Goal: Find specific page/section: Find specific page/section

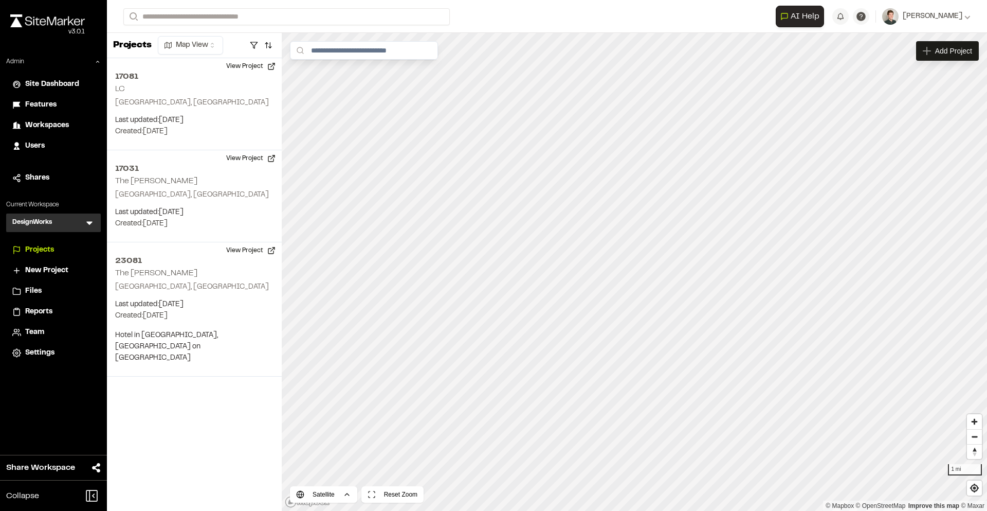
click at [94, 218] on icon at bounding box center [89, 223] width 10 height 10
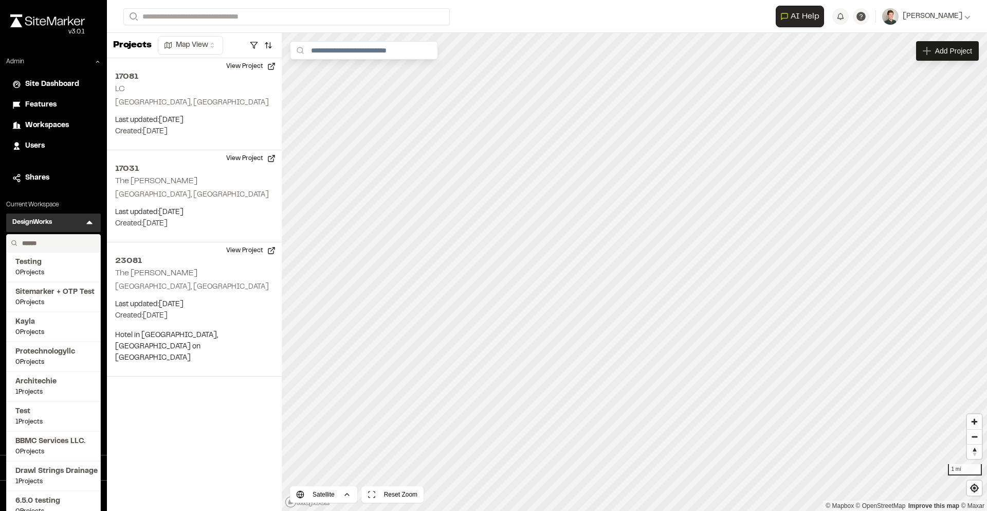
click at [56, 241] on input "text" at bounding box center [57, 242] width 78 height 17
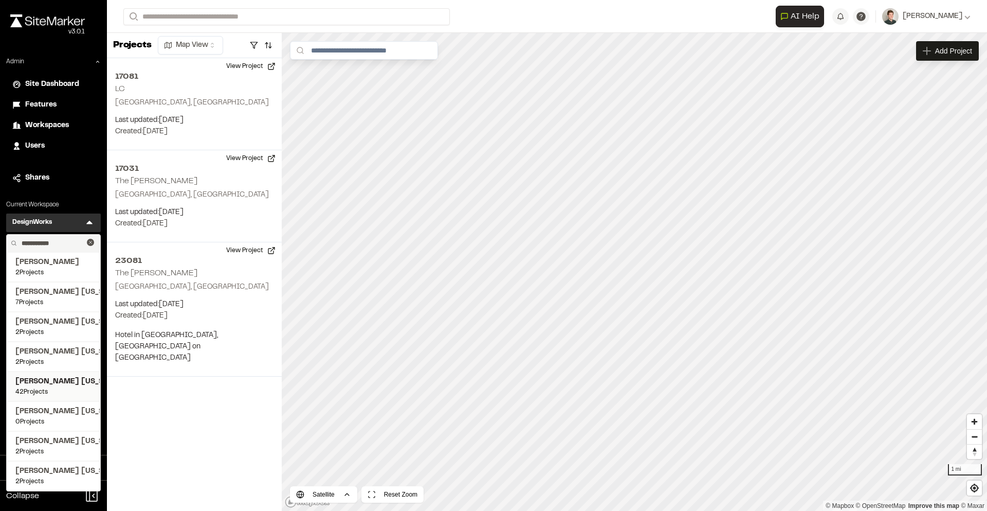
type input "**********"
click at [56, 382] on span "Kimley Horn Texas" at bounding box center [53, 381] width 76 height 11
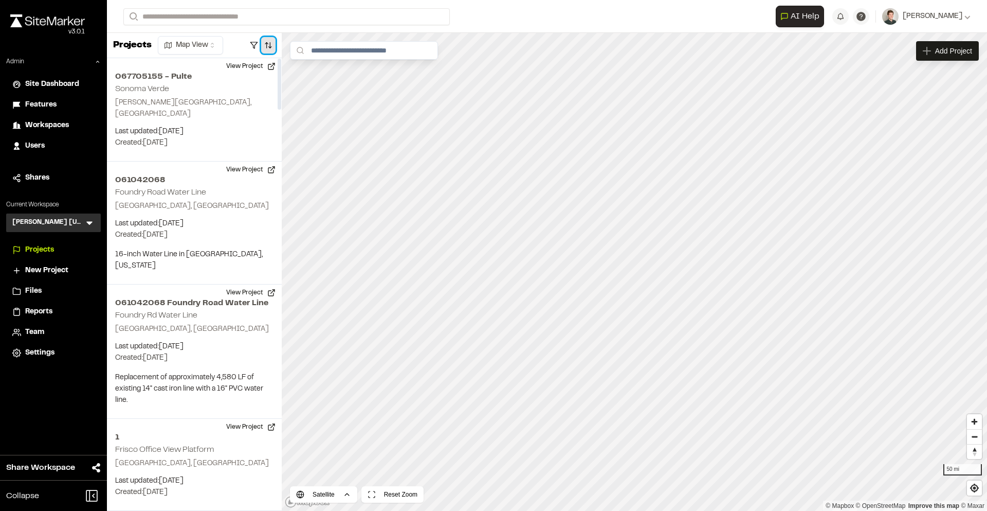
click at [267, 47] on button "button" at bounding box center [268, 45] width 14 height 16
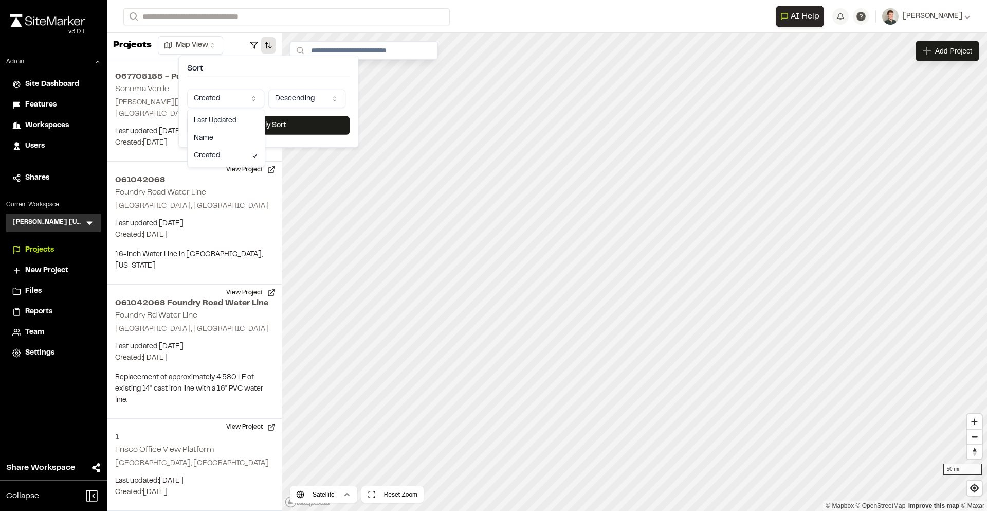
click at [224, 102] on html "Close sidebar v 3.0.1 Admin Site Dashboard Features Workspaces Users Shares Cur…" at bounding box center [493, 255] width 987 height 511
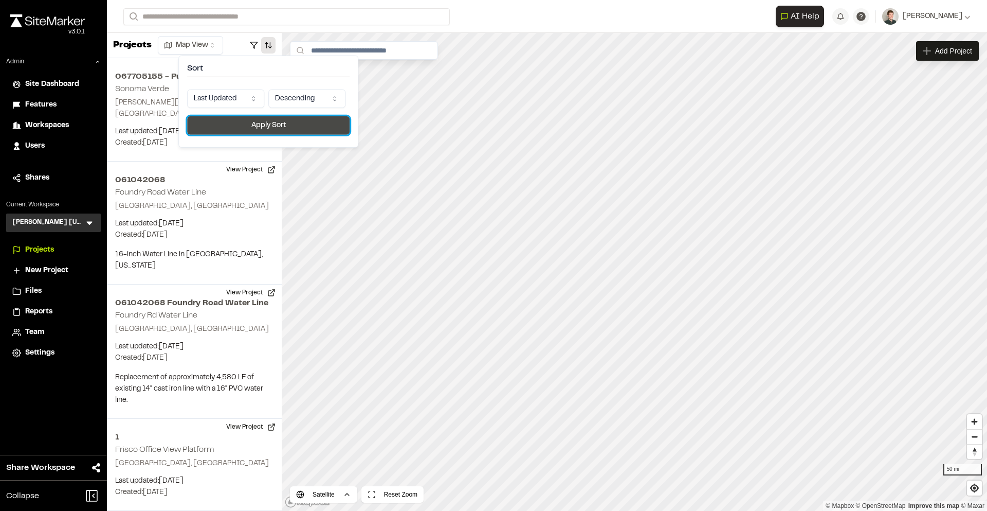
click at [239, 121] on button "Apply Sort" at bounding box center [268, 125] width 162 height 19
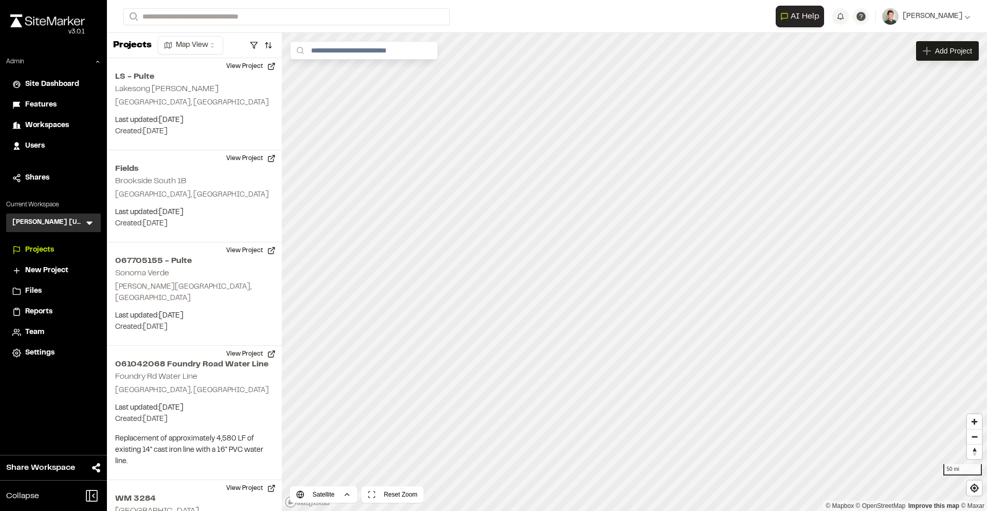
click at [92, 217] on div "Kimley Horn Texas KH Menu" at bounding box center [53, 222] width 95 height 19
click at [87, 223] on icon at bounding box center [89, 224] width 6 height 4
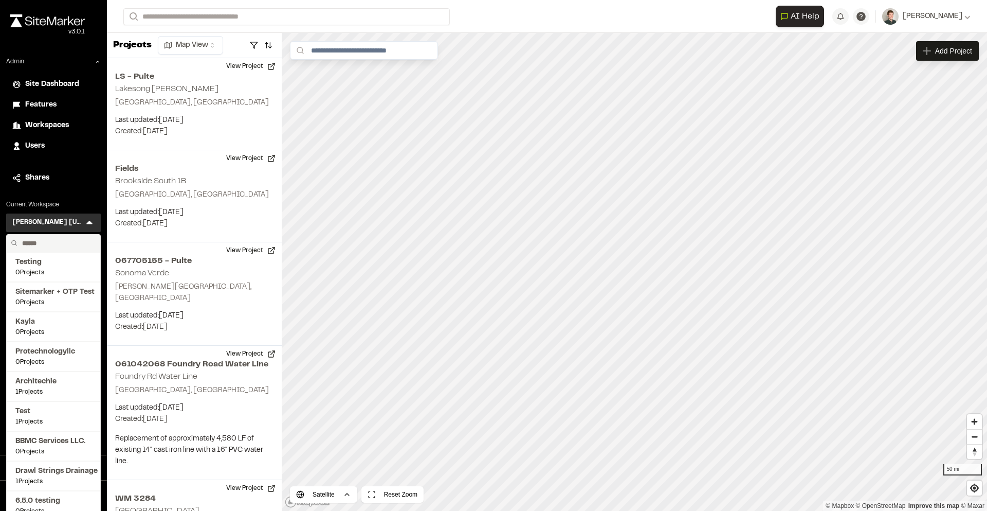
click at [55, 241] on input "text" at bounding box center [57, 242] width 78 height 17
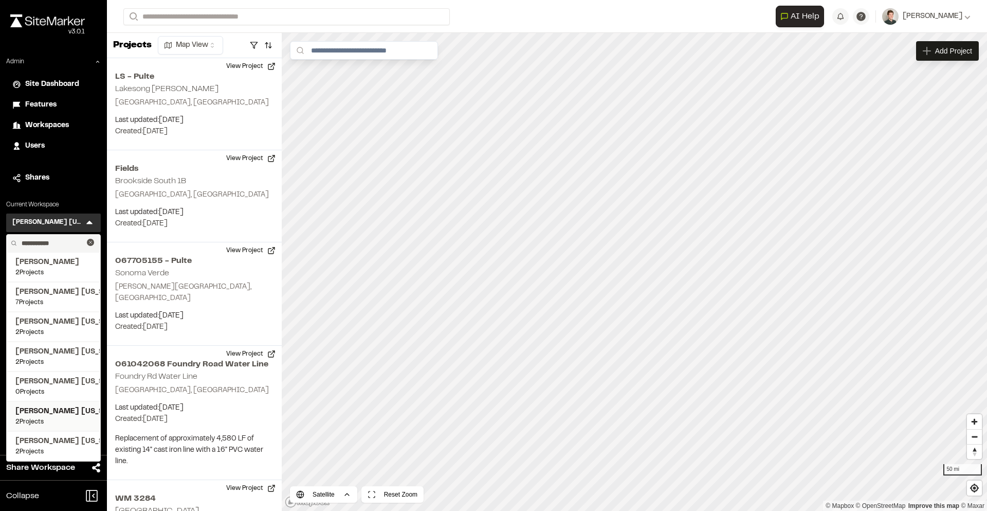
type input "**********"
click at [54, 406] on span "[PERSON_NAME] [US_STATE]" at bounding box center [53, 411] width 76 height 11
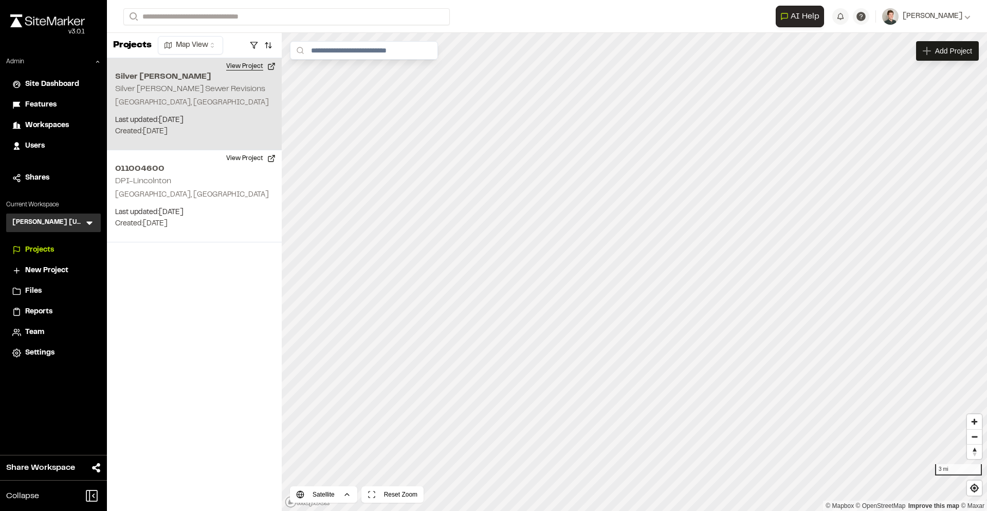
click at [256, 68] on button "View Project" at bounding box center [251, 66] width 62 height 16
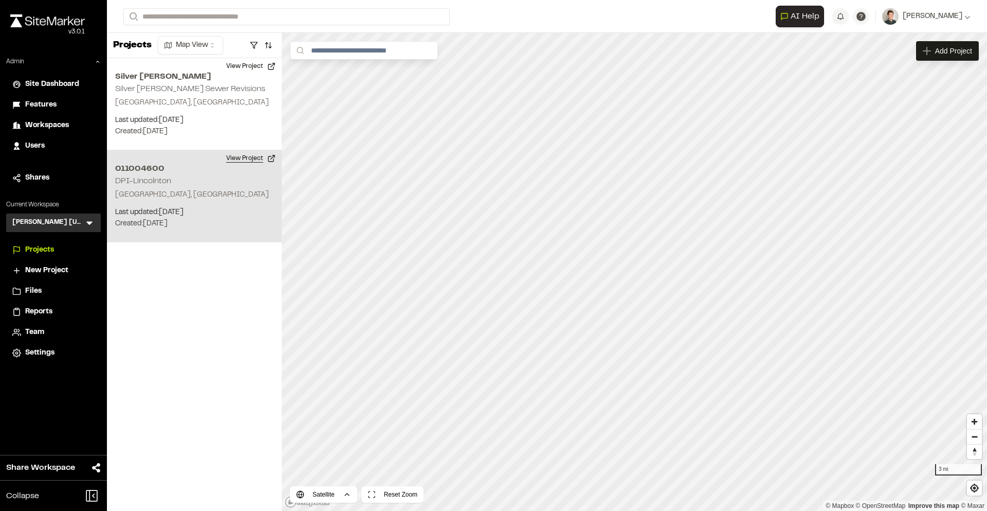
click at [244, 158] on button "View Project" at bounding box center [251, 158] width 62 height 16
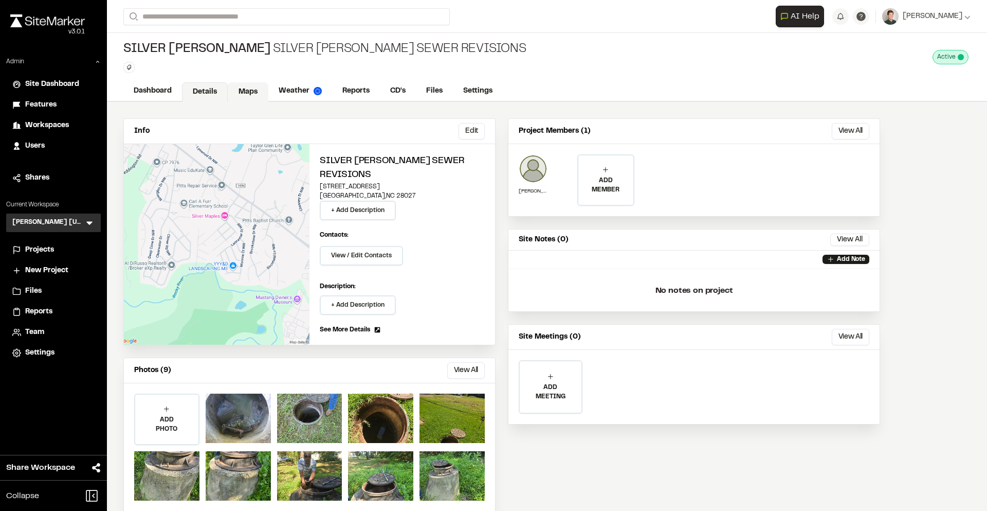
click at [247, 85] on link "Maps" at bounding box center [248, 92] width 41 height 20
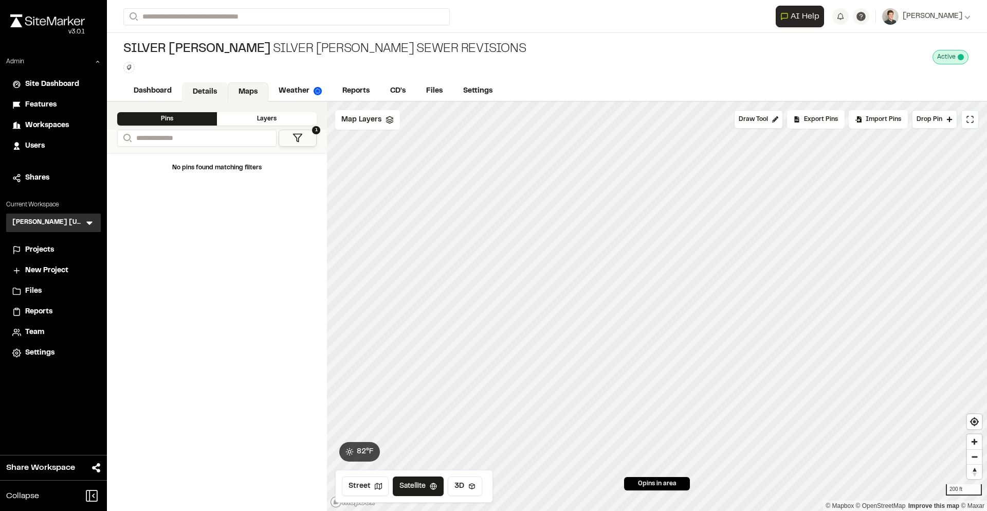
click at [214, 89] on link "Details" at bounding box center [205, 92] width 46 height 20
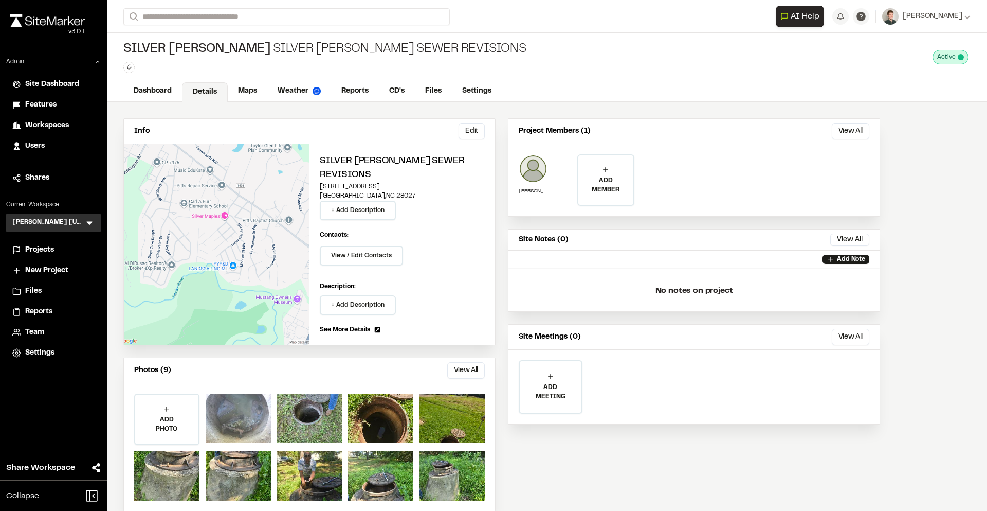
click at [236, 393] on div at bounding box center [238, 417] width 65 height 49
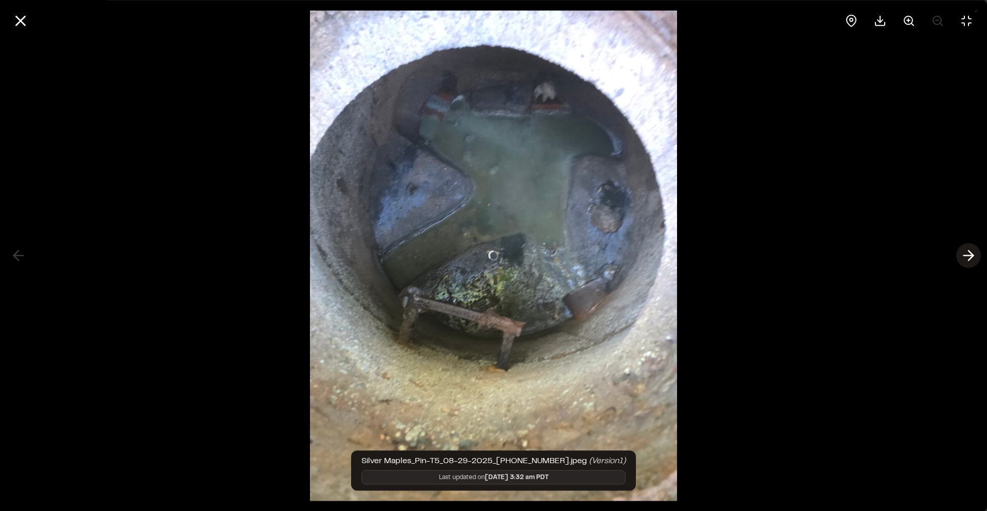
click at [974, 250] on icon at bounding box center [969, 255] width 16 height 17
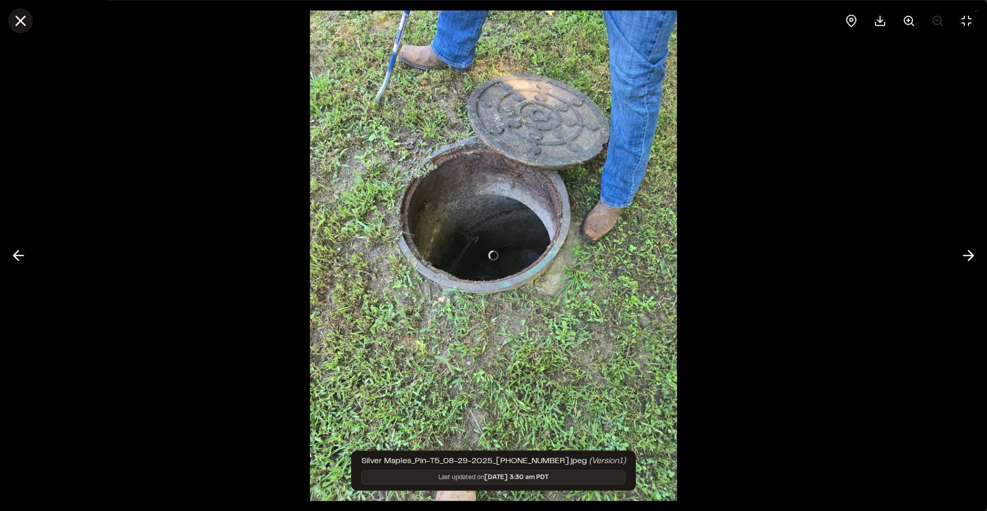
click at [17, 21] on icon at bounding box center [20, 20] width 17 height 17
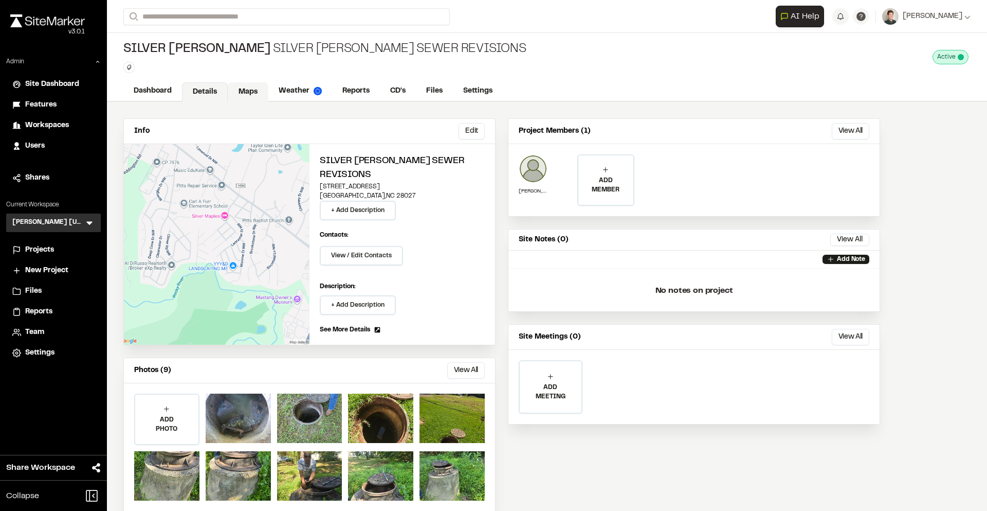
click at [235, 83] on link "Maps" at bounding box center [248, 92] width 41 height 20
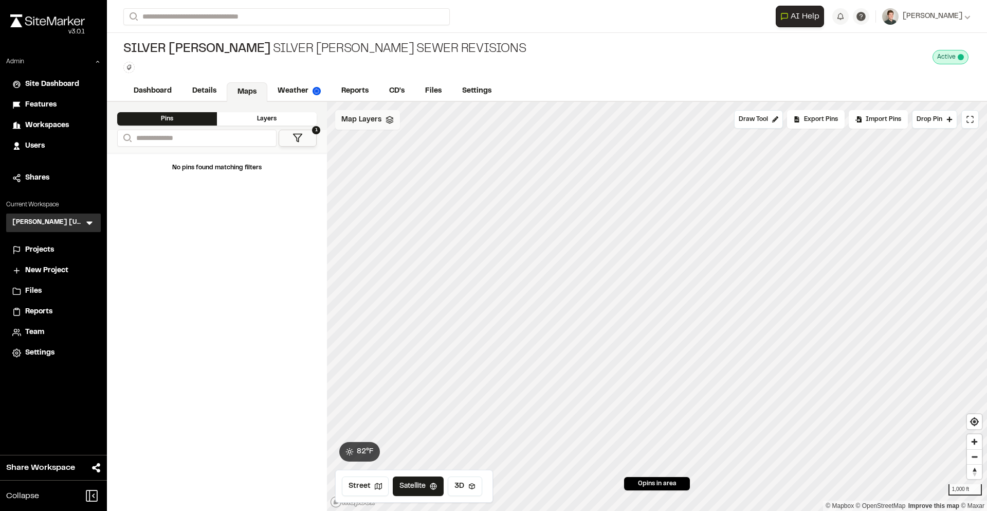
click at [367, 119] on span "Map Layers" at bounding box center [361, 119] width 40 height 11
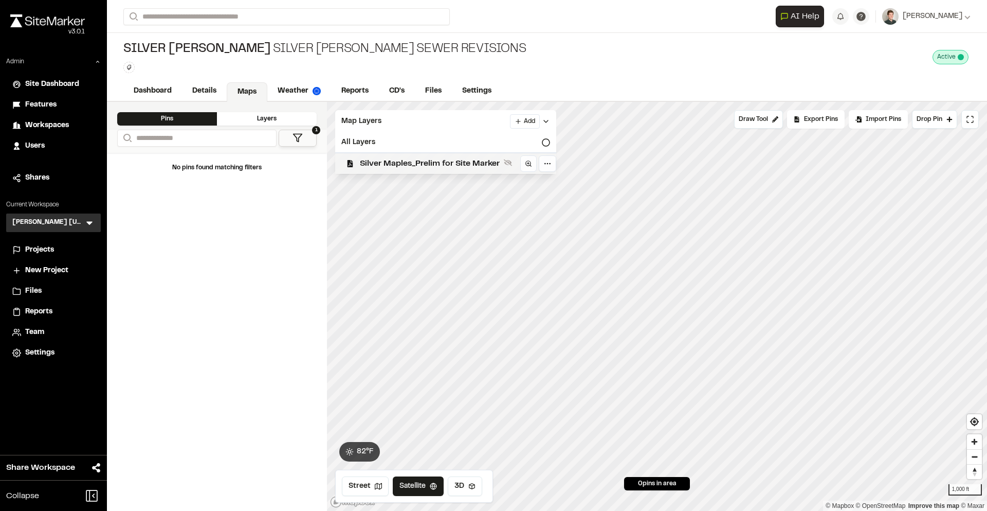
click at [398, 171] on div "Silver Maples_Prelim for Site Marker" at bounding box center [441, 163] width 229 height 22
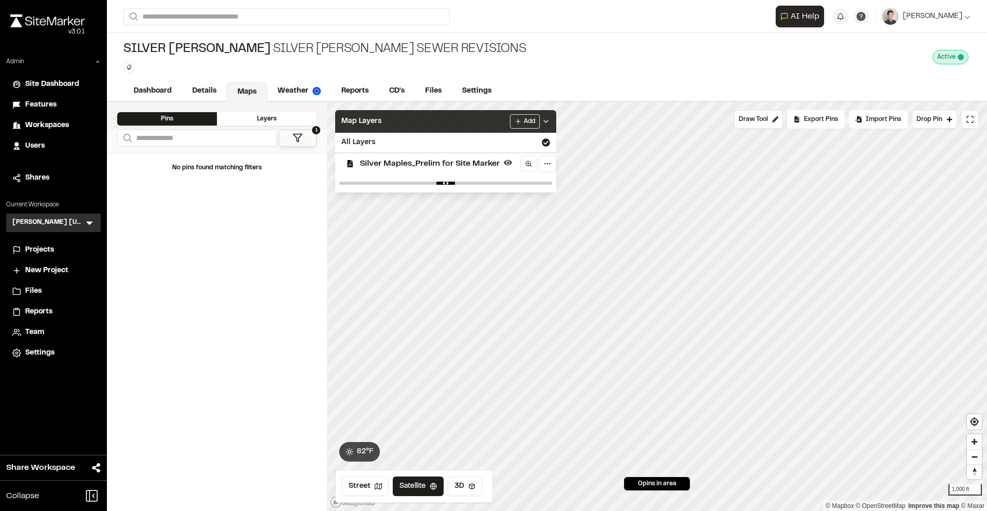
click at [407, 120] on div "Map Layers Add" at bounding box center [445, 121] width 221 height 23
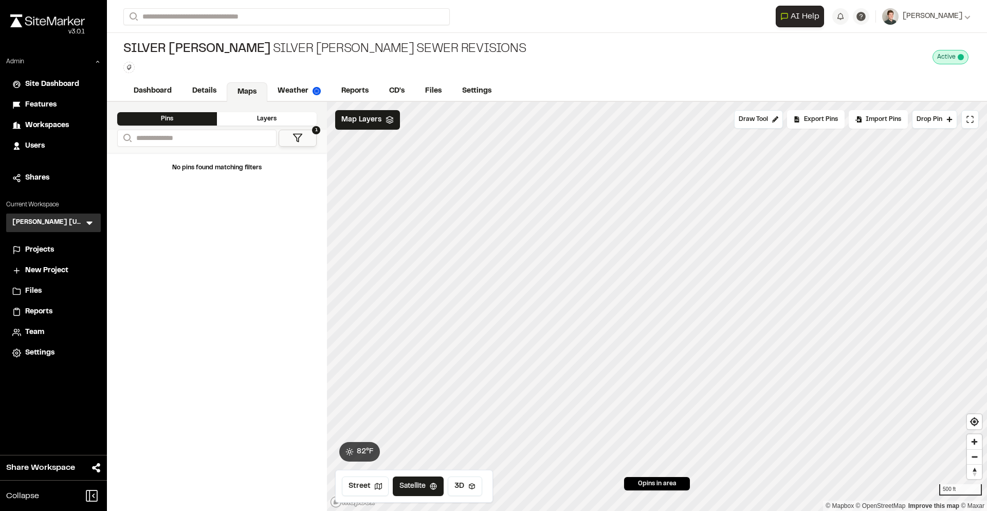
click at [90, 224] on icon at bounding box center [89, 223] width 10 height 10
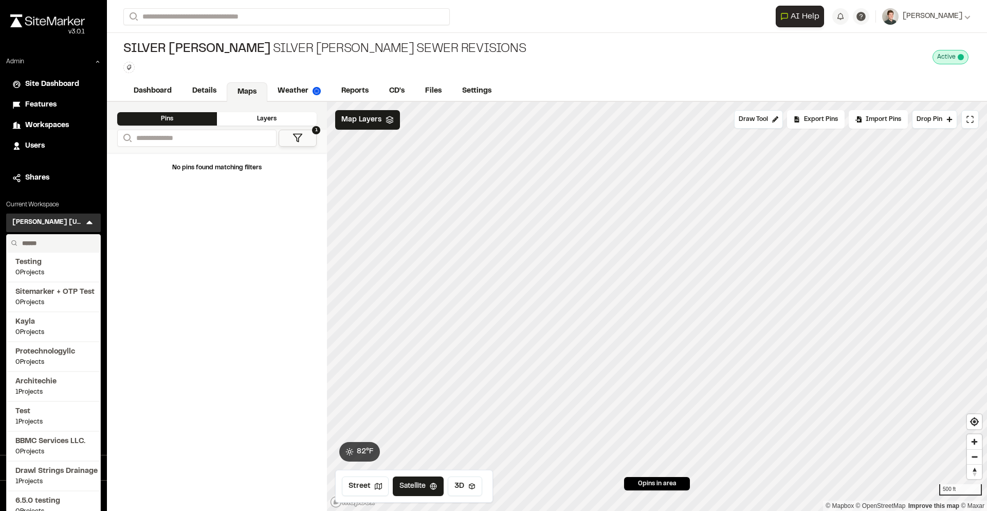
click at [42, 240] on input "text" at bounding box center [57, 242] width 78 height 17
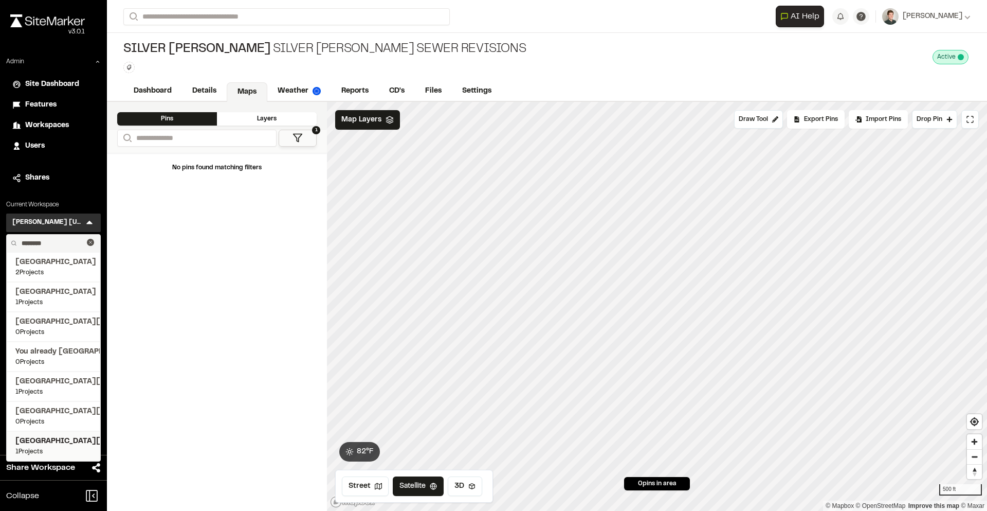
type input "********"
click at [48, 452] on span "1 Projects" at bounding box center [53, 451] width 76 height 9
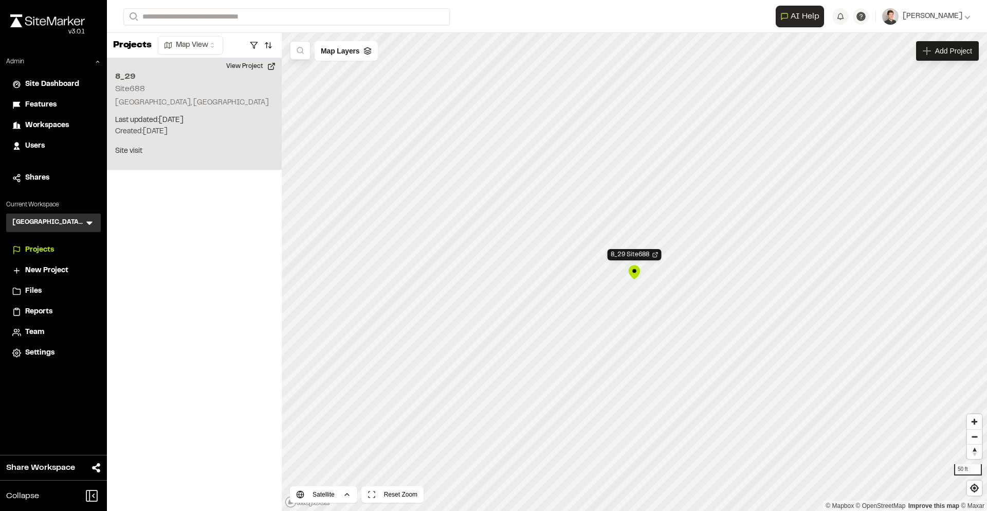
click at [25, 333] on div "Team" at bounding box center [53, 332] width 82 height 11
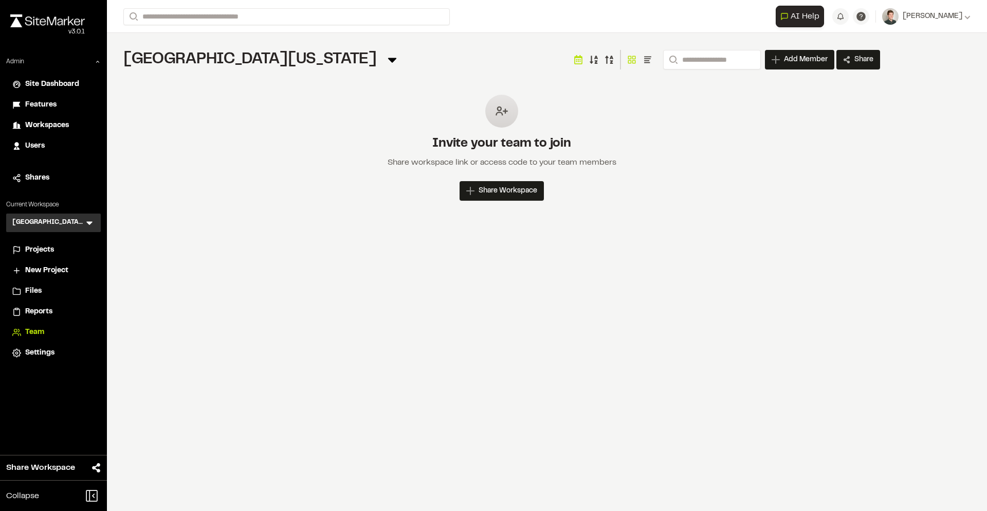
click at [85, 221] on icon at bounding box center [89, 223] width 10 height 10
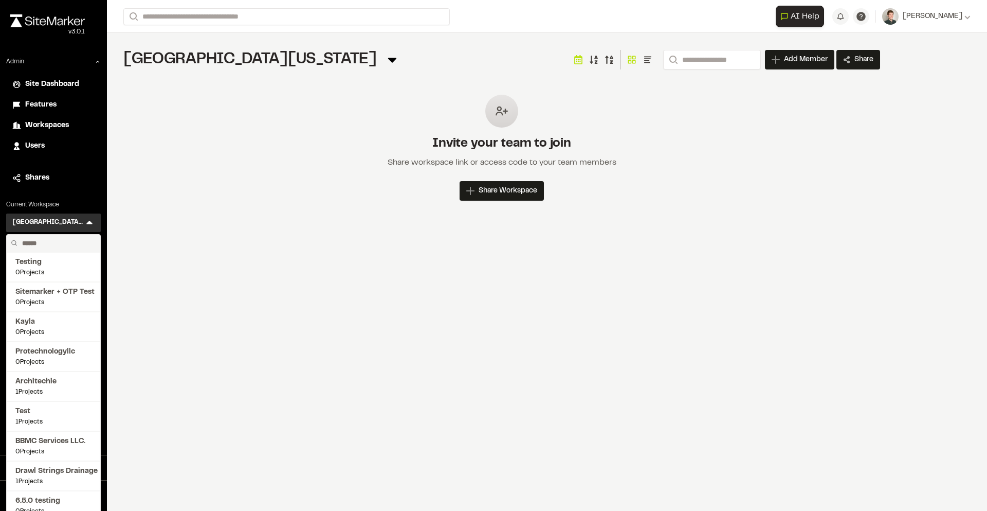
click at [46, 244] on input "text" at bounding box center [57, 242] width 78 height 17
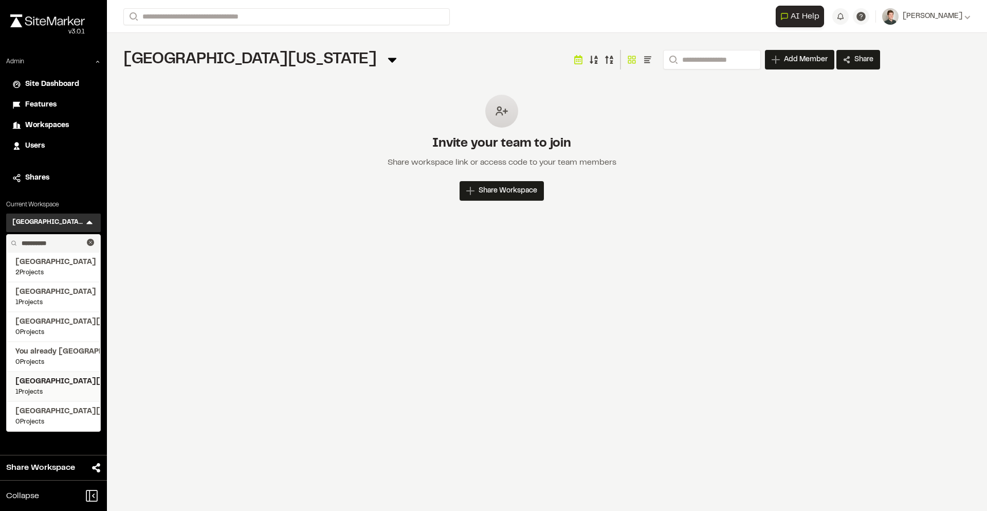
type input "**********"
click at [51, 379] on span "[GEOGRAPHIC_DATA][US_STATE] SEAS-EAS 688 Site Planning and Design" at bounding box center [53, 381] width 76 height 11
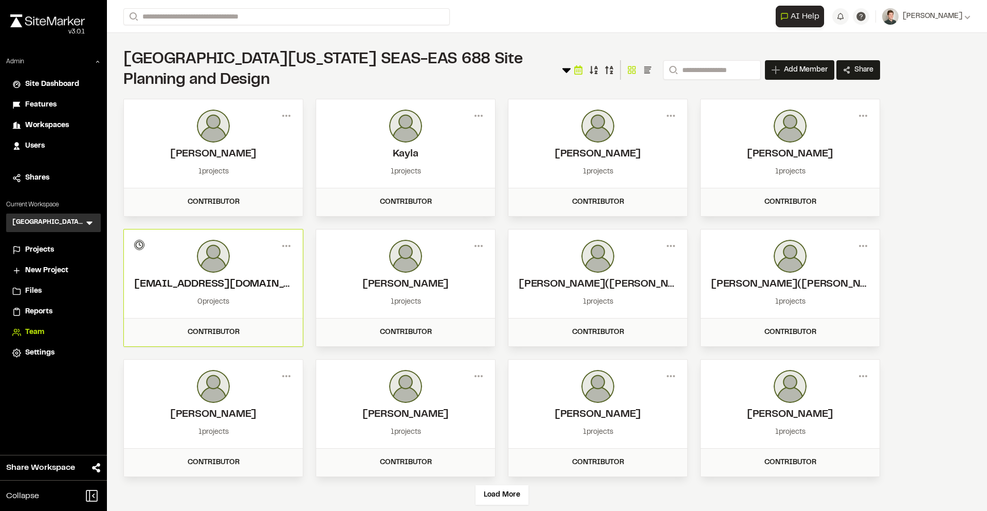
scroll to position [14, 0]
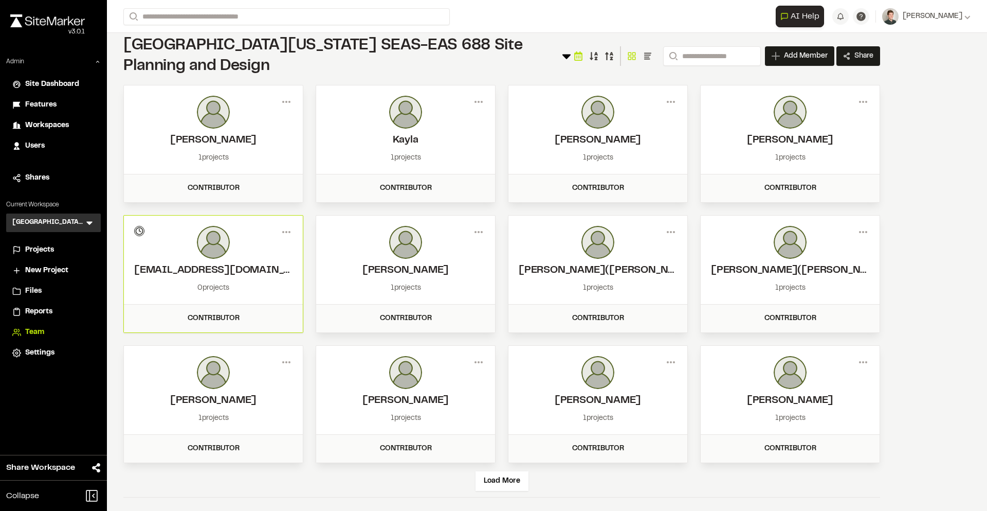
click at [37, 246] on span "Projects" at bounding box center [39, 249] width 29 height 11
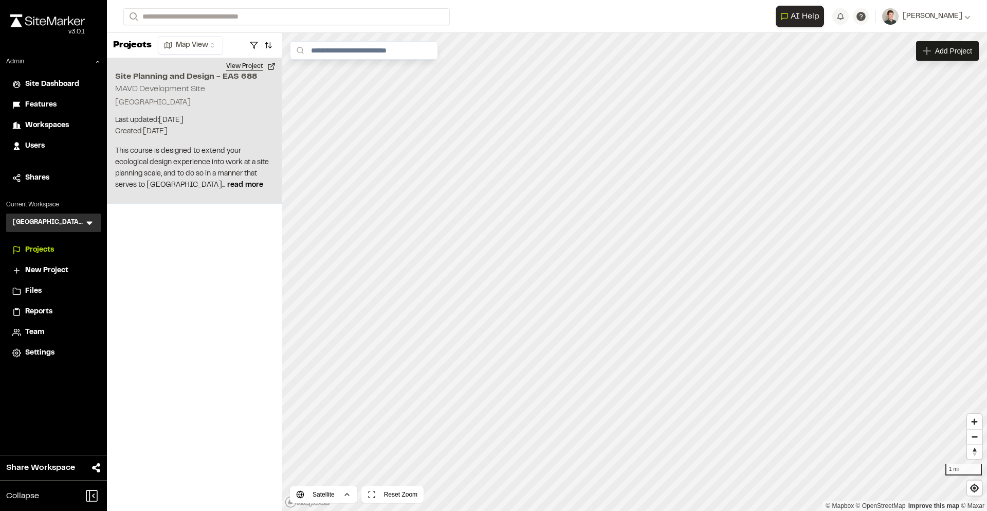
click at [250, 60] on button "View Project" at bounding box center [251, 66] width 62 height 16
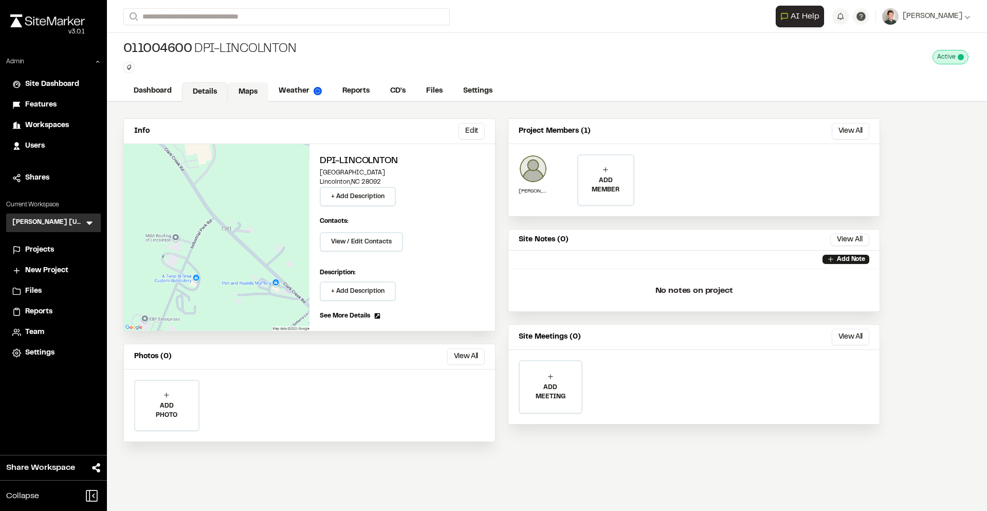
click at [241, 88] on link "Maps" at bounding box center [248, 92] width 41 height 20
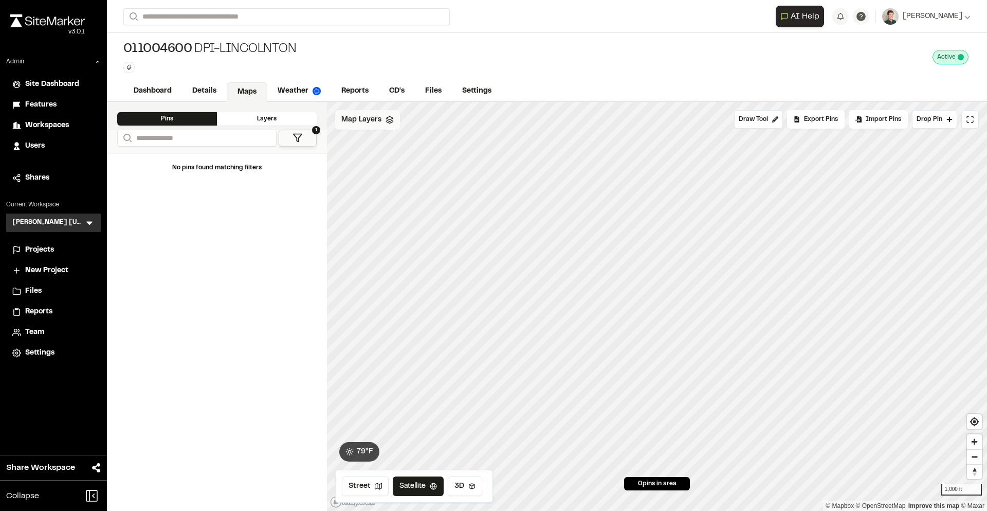
click at [382, 126] on div "Map Layers" at bounding box center [367, 120] width 65 height 20
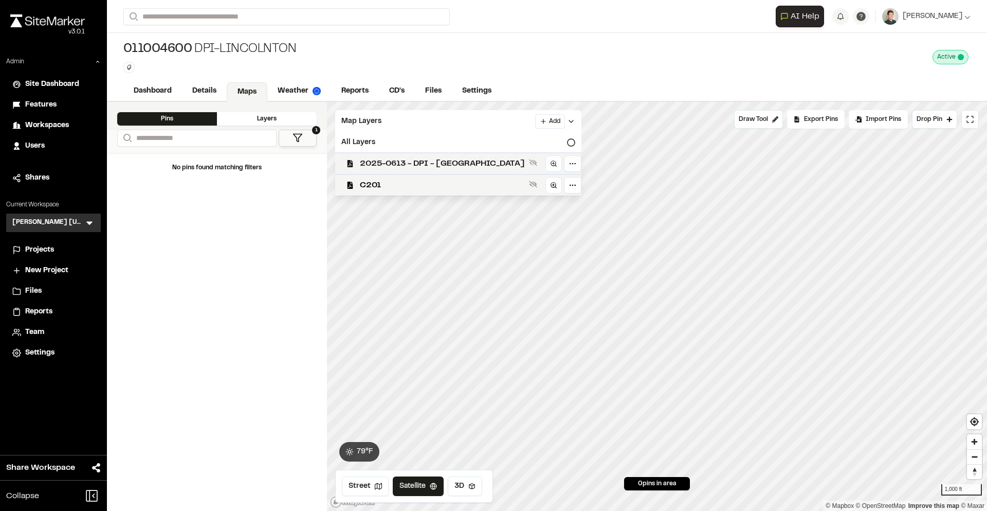
click at [405, 166] on span "2025-0613 - DPI - LINCOLNTON" at bounding box center [442, 163] width 165 height 12
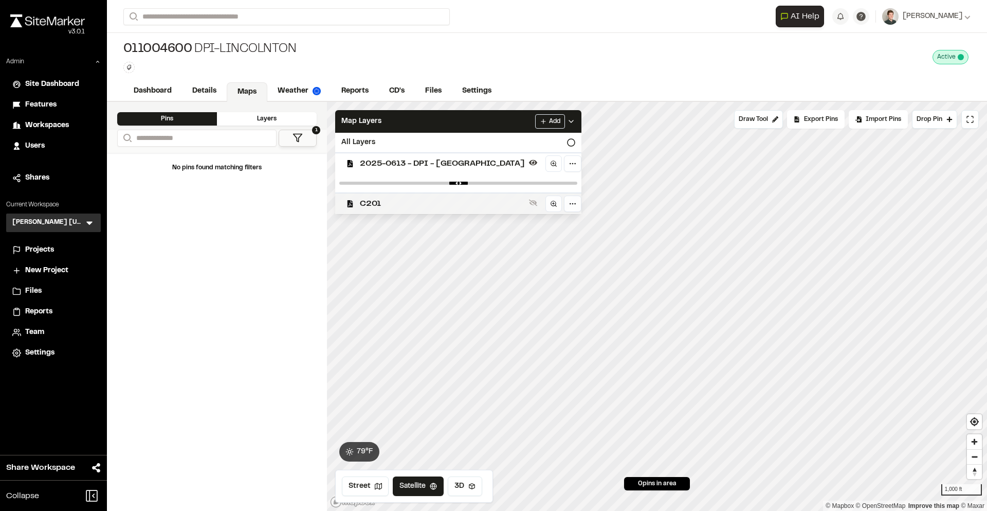
click at [411, 197] on span "C201" at bounding box center [442, 203] width 165 height 12
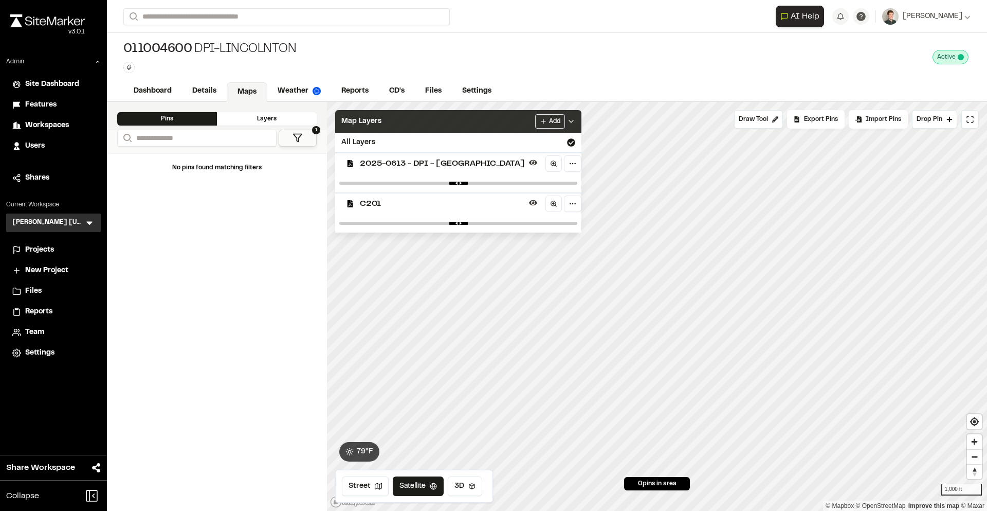
click at [397, 123] on div "Map Layers Add" at bounding box center [458, 121] width 246 height 23
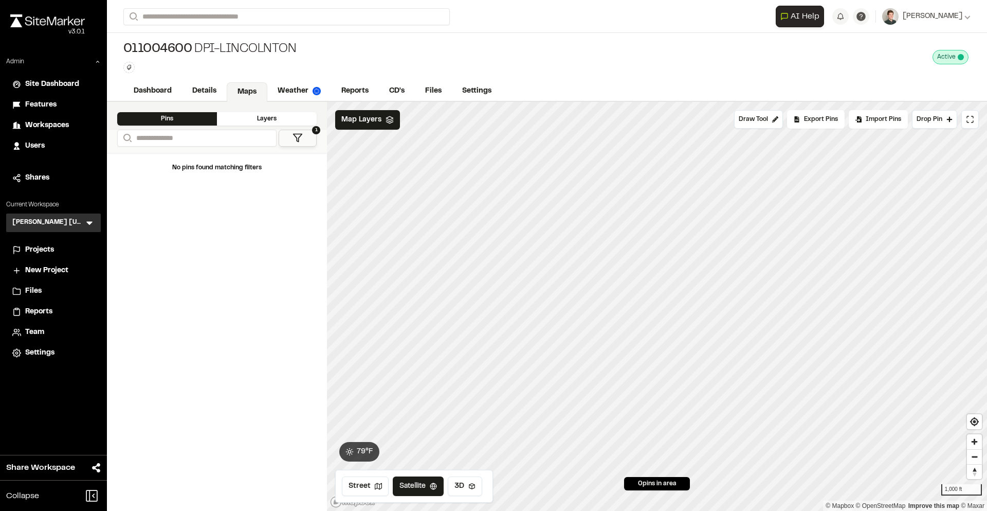
click at [482, 43] on div "011004600 DPI-Lincolnton Type Enter or comma to add tag. Active Deactivate 0110…" at bounding box center [547, 57] width 880 height 48
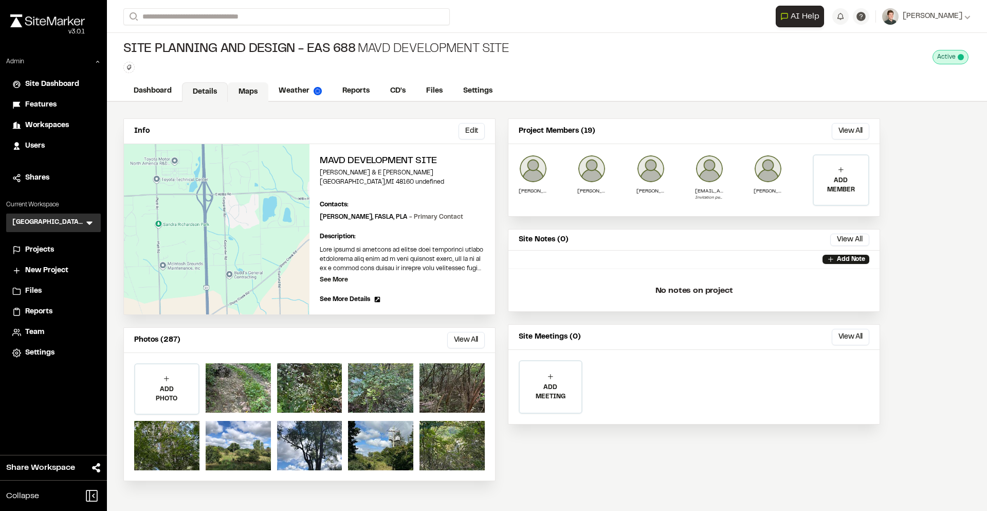
click at [254, 88] on link "Maps" at bounding box center [248, 92] width 41 height 20
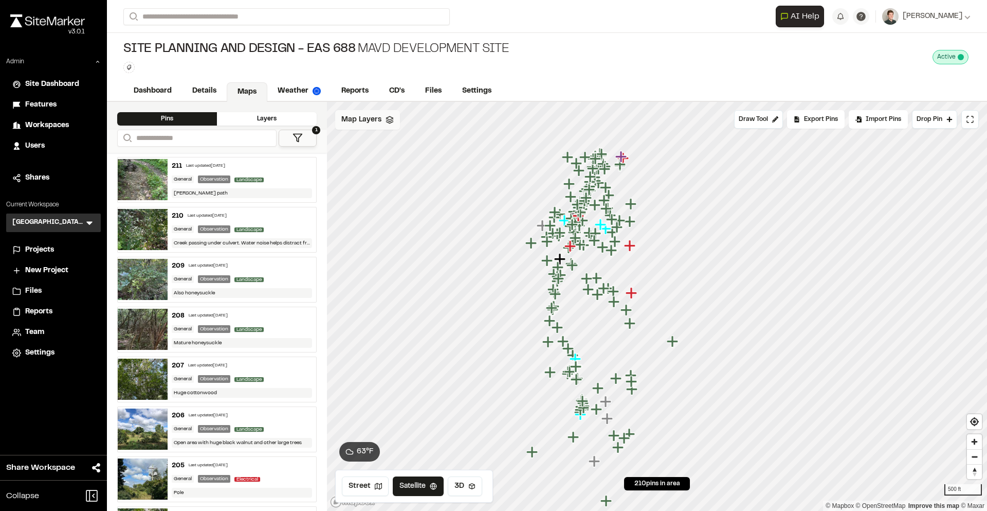
click at [388, 119] on icon at bounding box center [390, 120] width 8 height 8
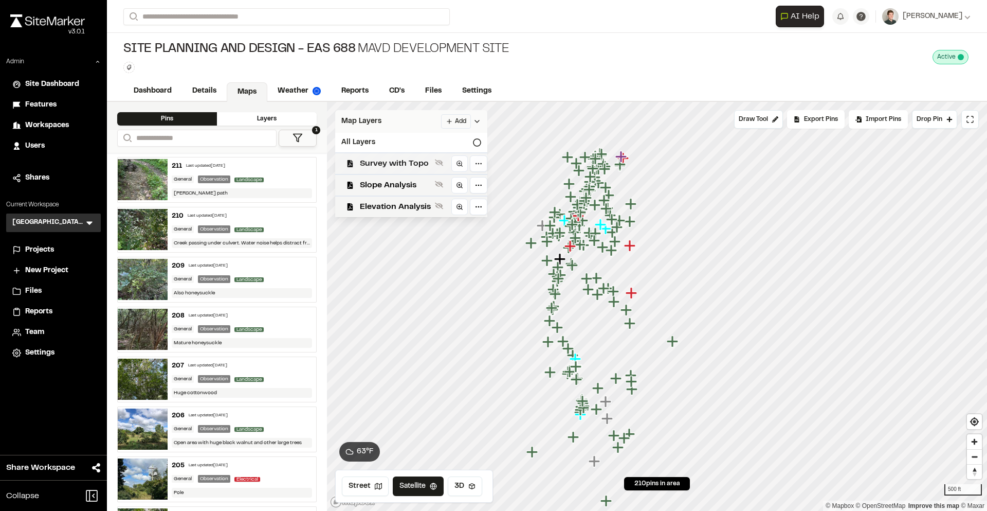
click at [379, 158] on span "Survey with Topo" at bounding box center [395, 163] width 71 height 12
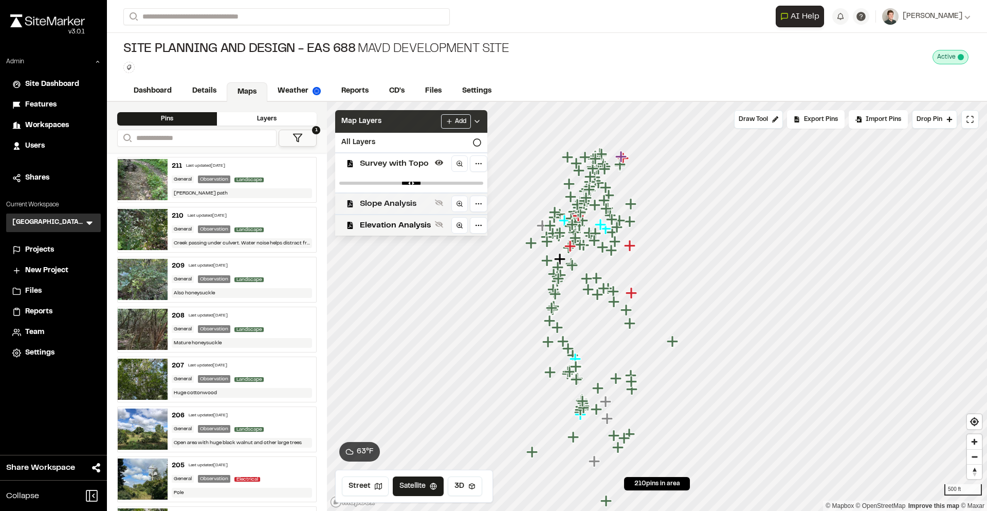
click at [372, 197] on span "Slope Analysis" at bounding box center [395, 203] width 71 height 12
click at [370, 238] on span "Elevation Analysis" at bounding box center [395, 244] width 71 height 12
click at [374, 117] on span "Map Layers" at bounding box center [361, 121] width 40 height 11
